Goal: Task Accomplishment & Management: Manage account settings

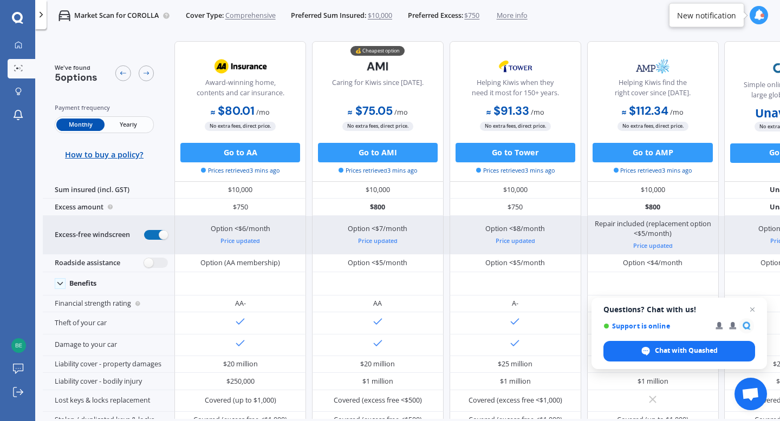
click at [161, 237] on label at bounding box center [156, 235] width 24 height 10
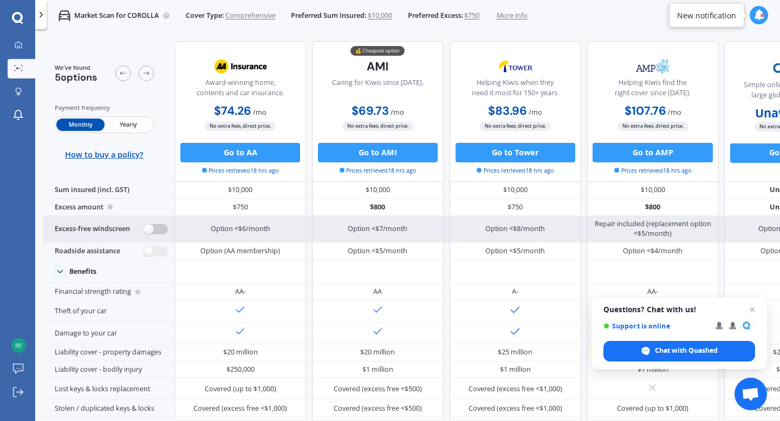
click at [149, 228] on label at bounding box center [156, 229] width 24 height 10
radio input "true"
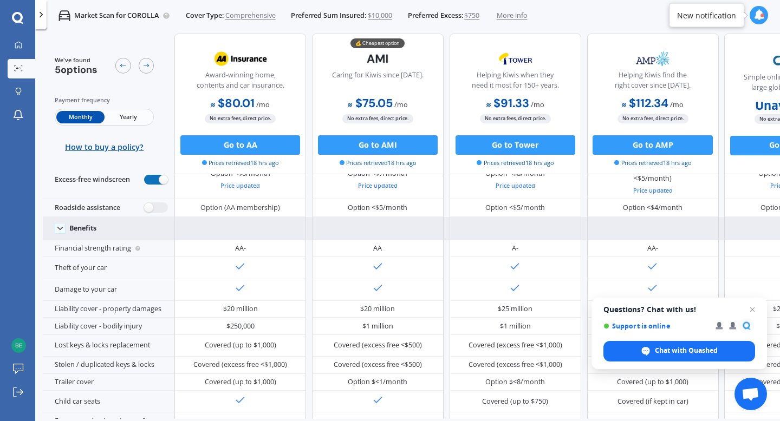
scroll to position [65, 0]
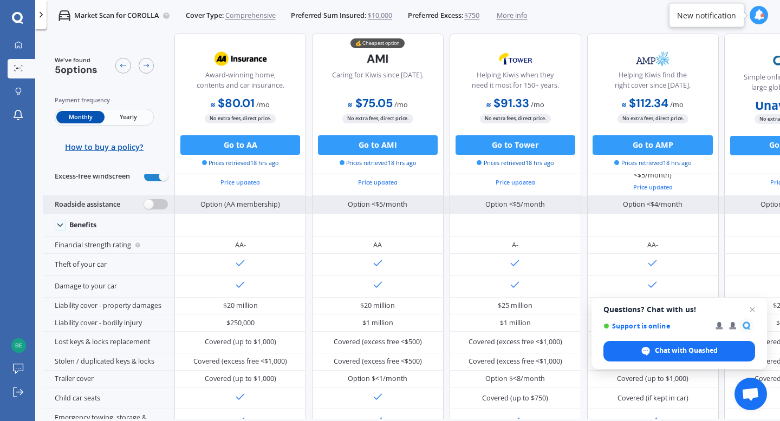
click at [152, 204] on label at bounding box center [156, 204] width 24 height 10
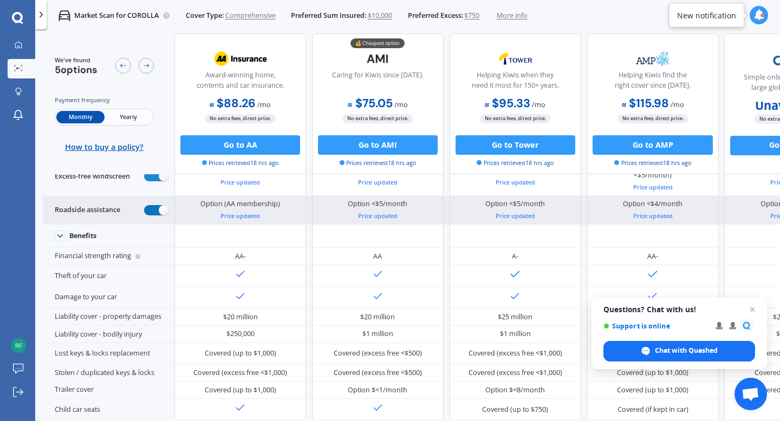
click at [152, 205] on label at bounding box center [156, 210] width 24 height 10
radio input "false"
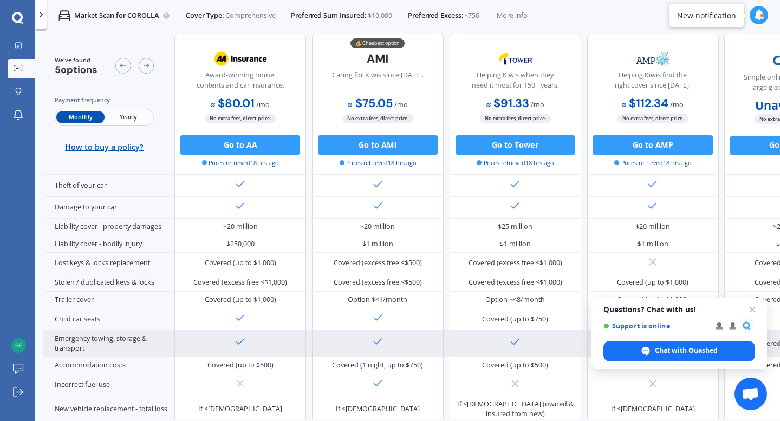
scroll to position [0, 0]
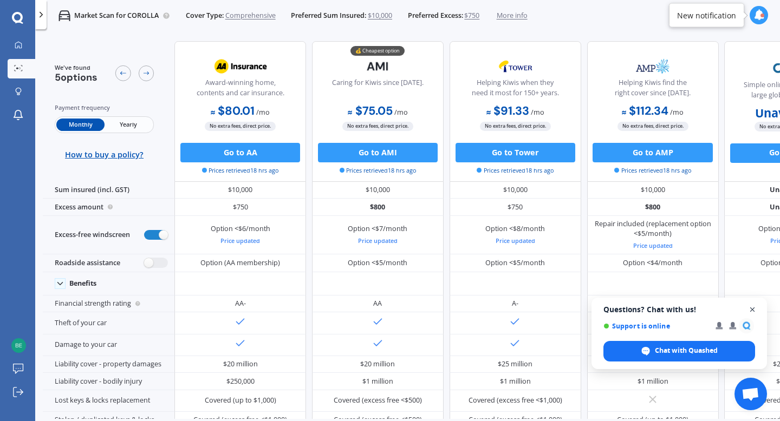
click at [754, 308] on span "Close chat" at bounding box center [752, 310] width 14 height 14
